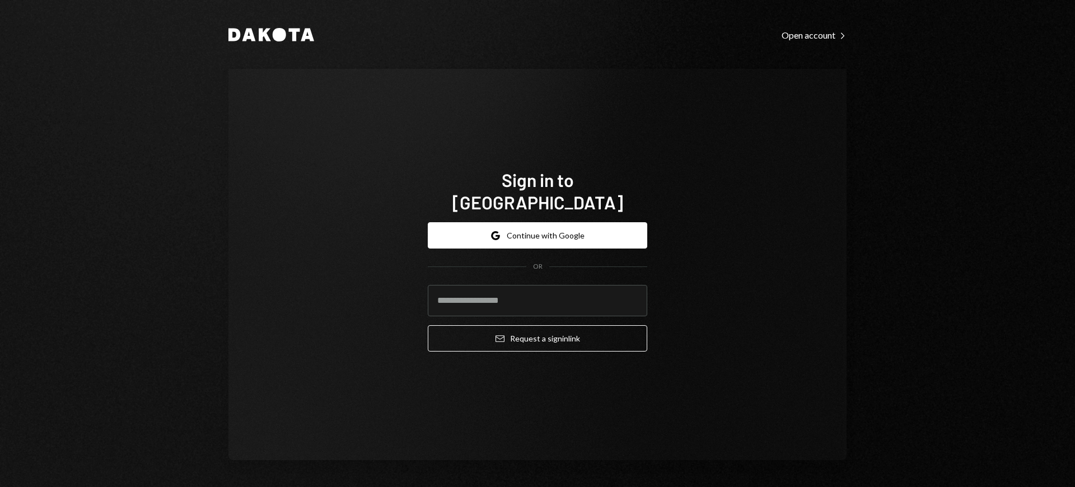
click at [537, 191] on h1 "Sign in to [GEOGRAPHIC_DATA]" at bounding box center [537, 191] width 219 height 45
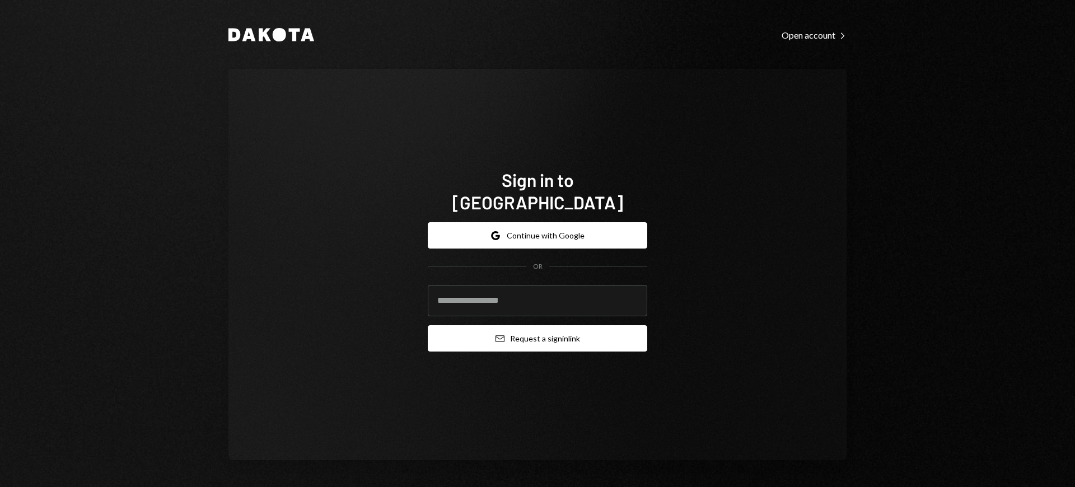
click at [537, 191] on h1 "Sign in to [GEOGRAPHIC_DATA]" at bounding box center [537, 191] width 219 height 45
click at [537, 327] on button "Email Request a sign in link" at bounding box center [537, 338] width 219 height 26
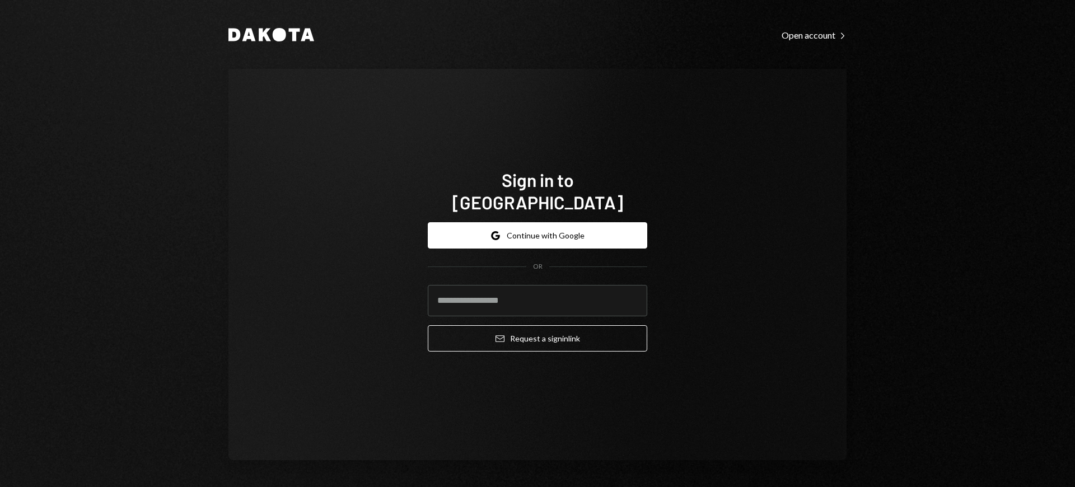
click at [537, 191] on h1 "Sign in to [GEOGRAPHIC_DATA]" at bounding box center [537, 191] width 219 height 45
